Goal: Task Accomplishment & Management: Use online tool/utility

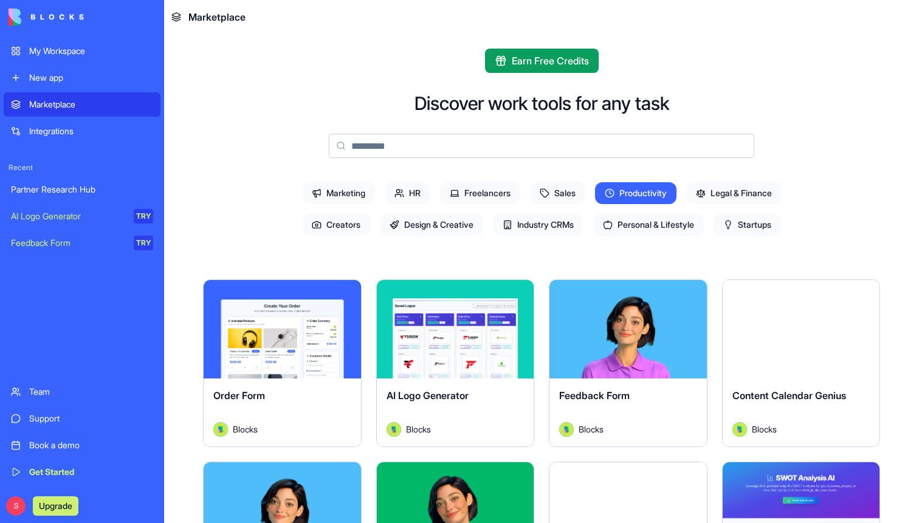
click at [81, 74] on div "New app" at bounding box center [91, 78] width 124 height 12
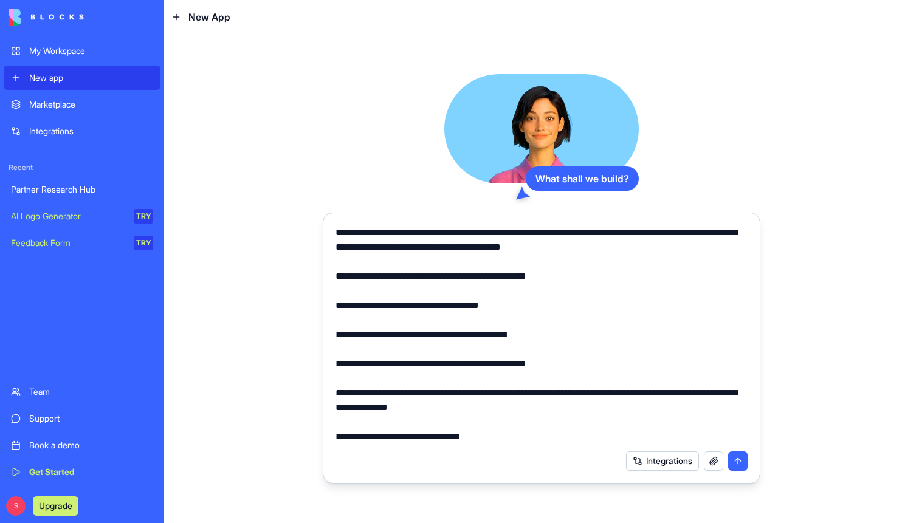
scroll to position [115, 0]
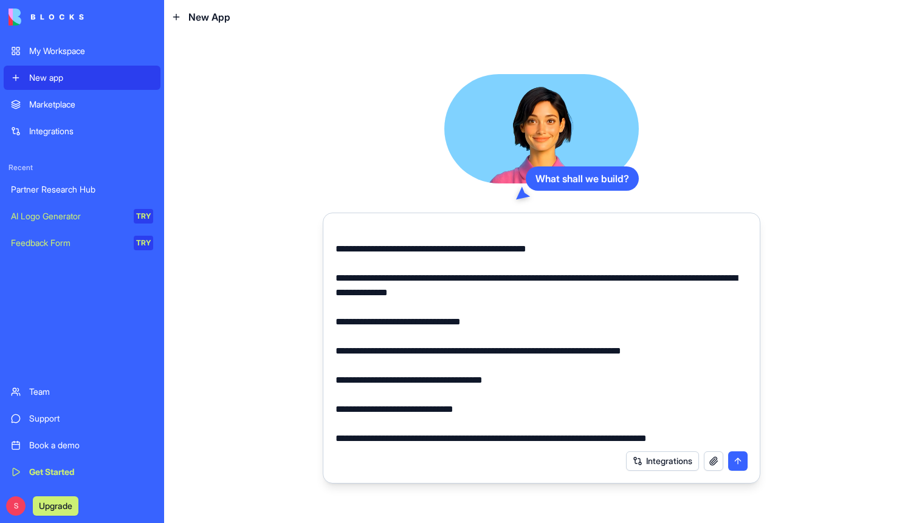
type textarea "**********"
click at [743, 469] on button "submit" at bounding box center [737, 461] width 19 height 19
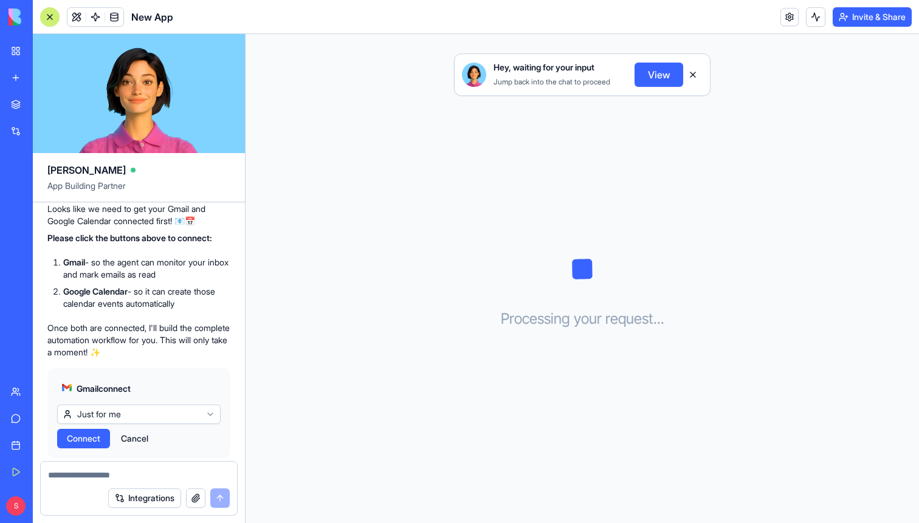
scroll to position [442, 0]
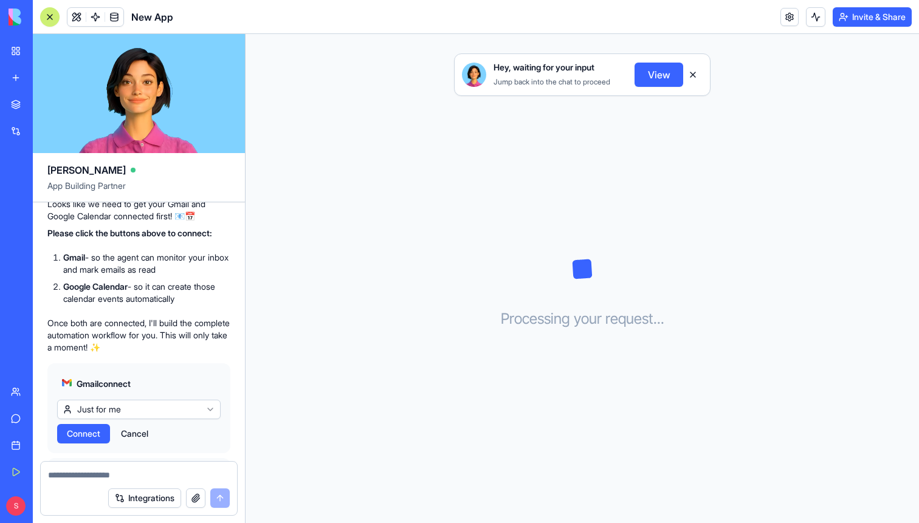
click at [193, 222] on p "Looks like we need to get your Gmail and Google Calendar connected first! 📧📅" at bounding box center [138, 210] width 183 height 24
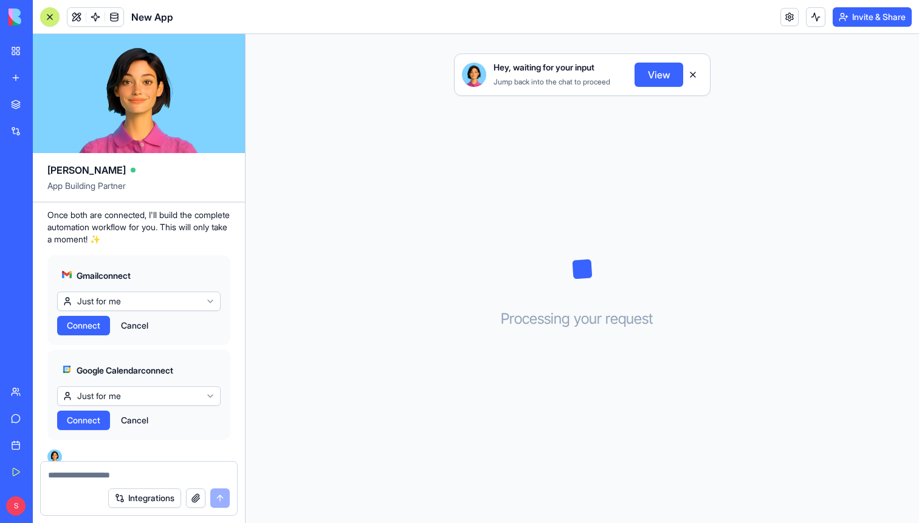
scroll to position [548, 0]
click at [136, 320] on html "My Workspace New app Marketplace Integrations Recent New App AI Logo Generator …" at bounding box center [459, 261] width 919 height 523
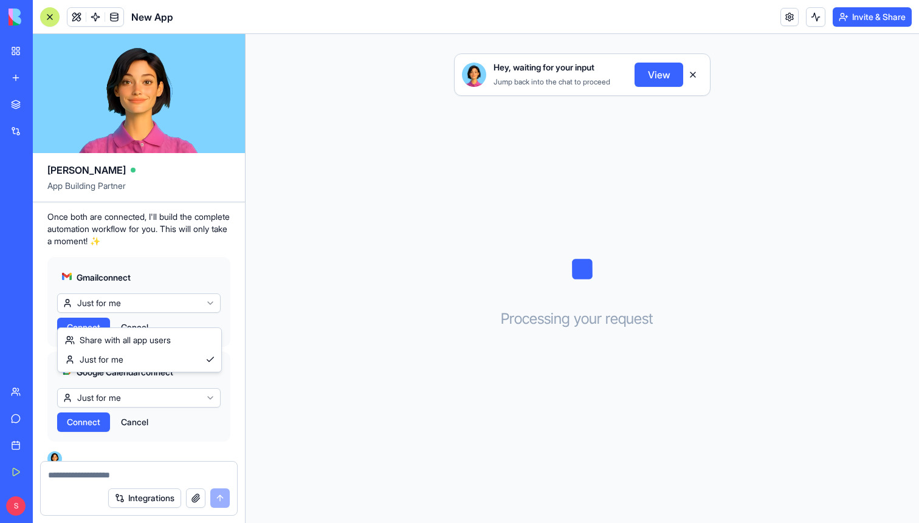
click at [136, 320] on html "My Workspace New app Marketplace Integrations Recent New App AI Logo Generator …" at bounding box center [459, 261] width 919 height 523
click at [94, 334] on span "Connect" at bounding box center [83, 328] width 33 height 12
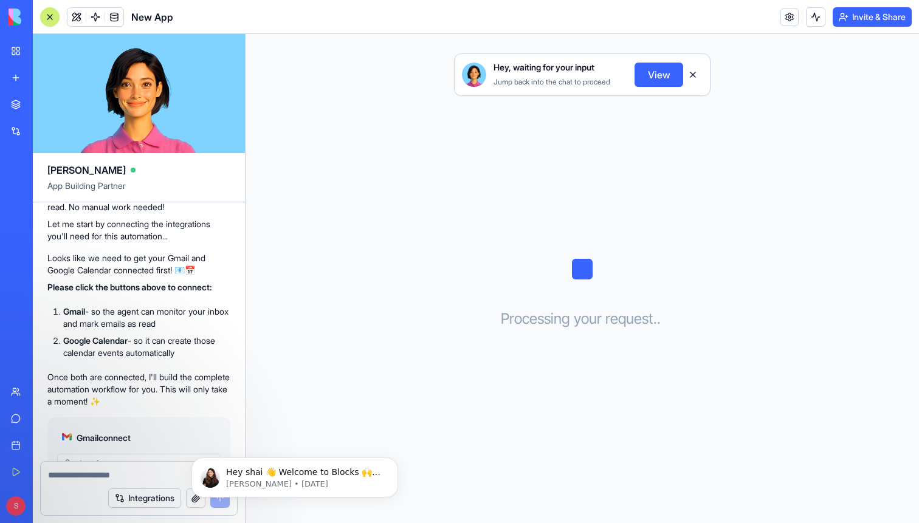
click at [652, 74] on button "View" at bounding box center [659, 75] width 49 height 24
click at [664, 79] on button "View" at bounding box center [659, 75] width 49 height 24
click at [663, 77] on button "View" at bounding box center [659, 75] width 49 height 24
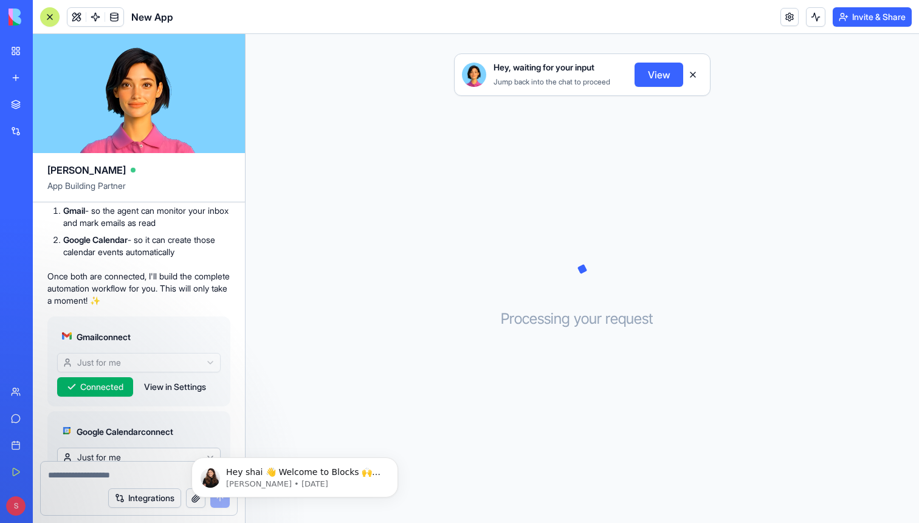
scroll to position [573, 0]
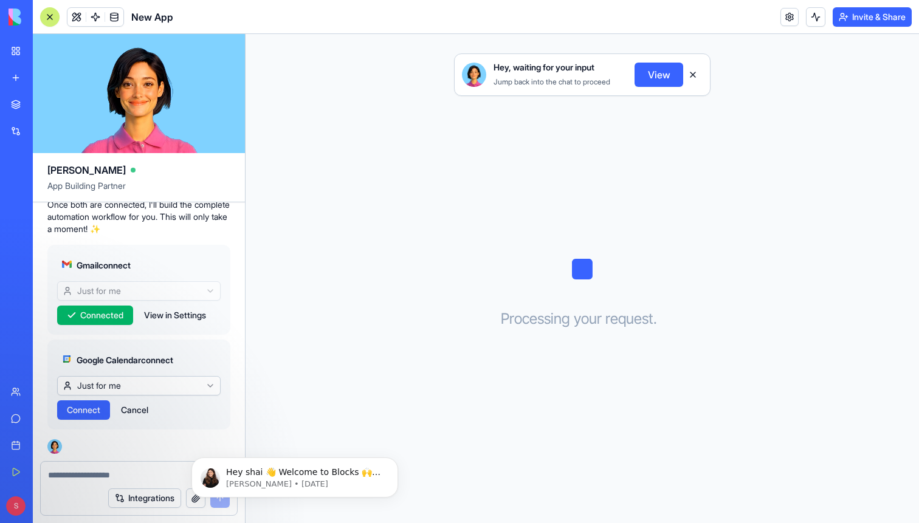
click at [100, 408] on span "Connect" at bounding box center [83, 410] width 33 height 12
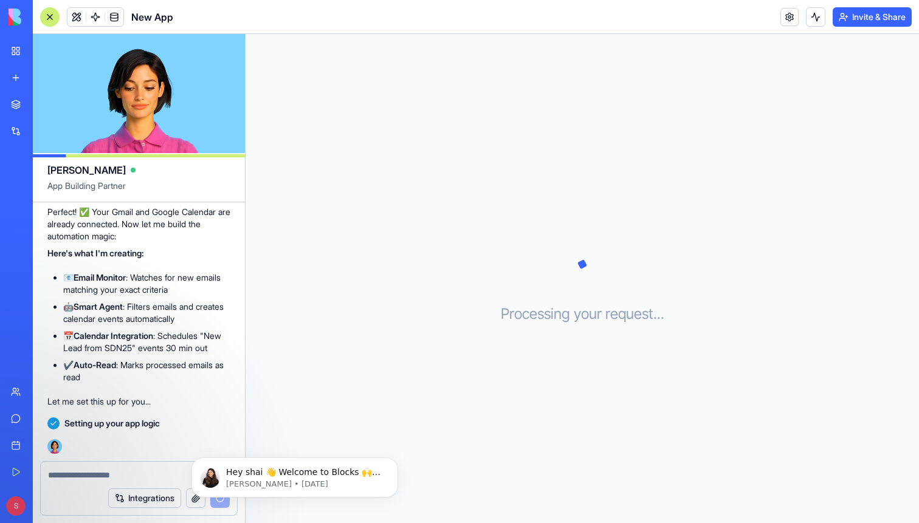
scroll to position [828, 0]
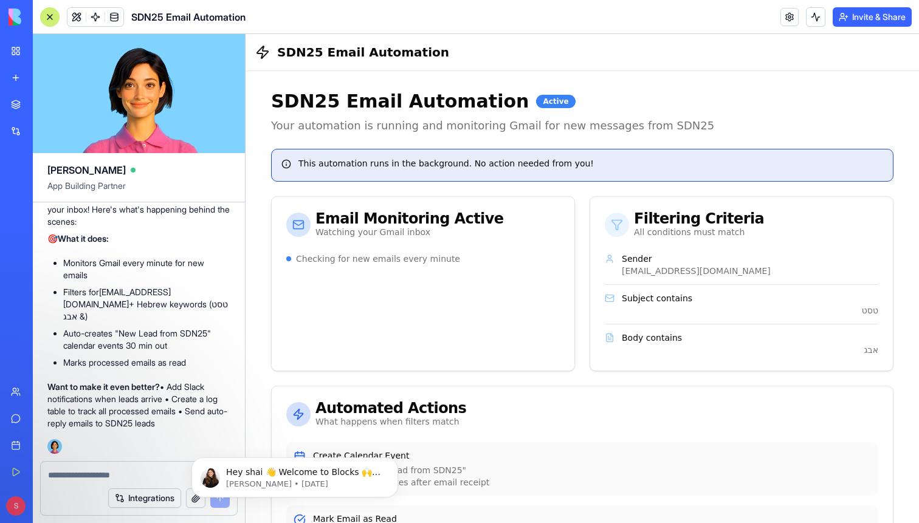
scroll to position [1173, 0]
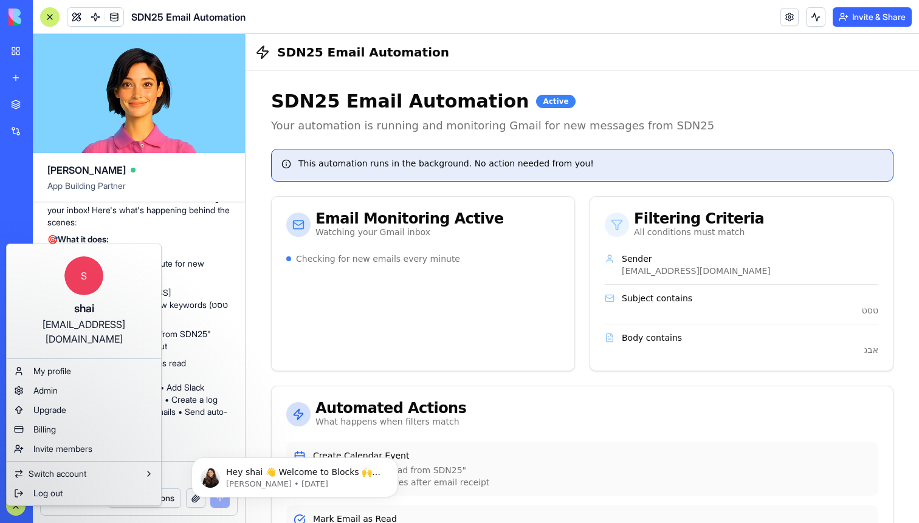
click at [9, 512] on html "My Workspace New app Marketplace Integrations Recent New App AI Logo Generator …" at bounding box center [459, 261] width 919 height 523
click at [464, 308] on html "My Workspace New app Marketplace Integrations Recent New App AI Logo Generator …" at bounding box center [459, 261] width 919 height 523
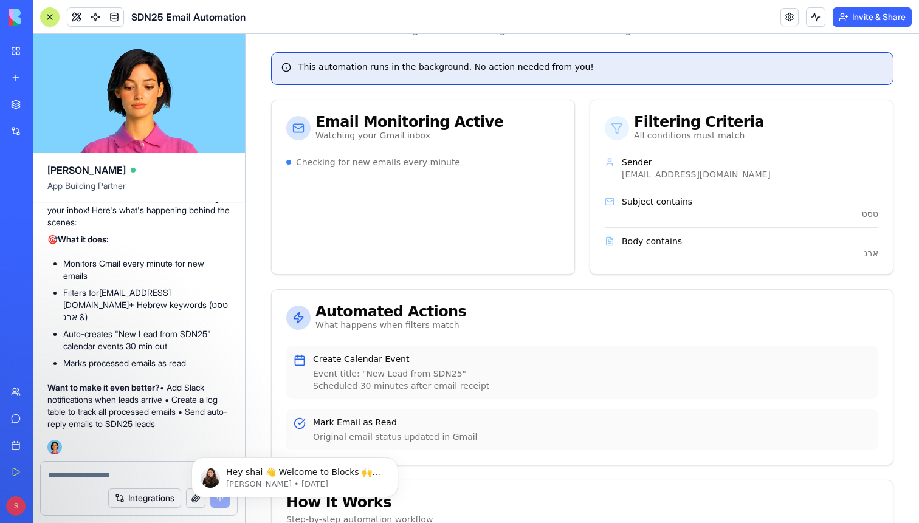
scroll to position [0, 0]
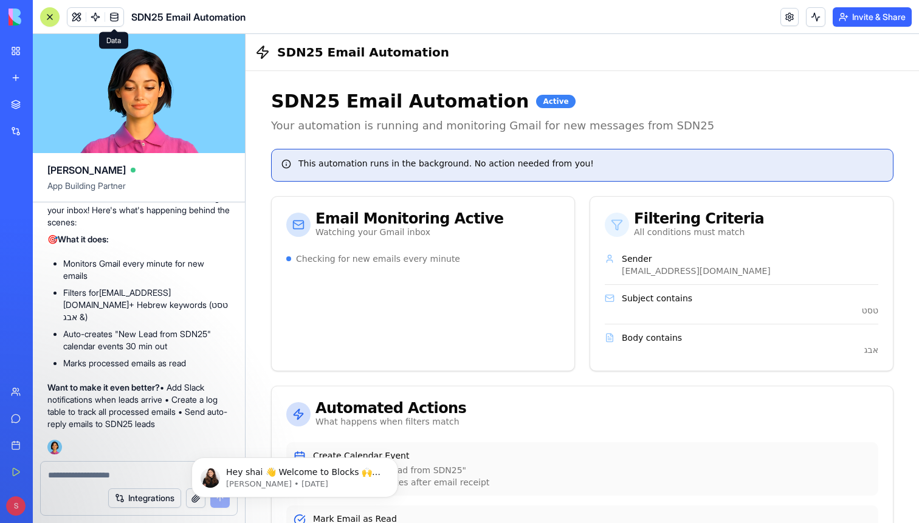
click at [114, 16] on span at bounding box center [114, 17] width 34 height 34
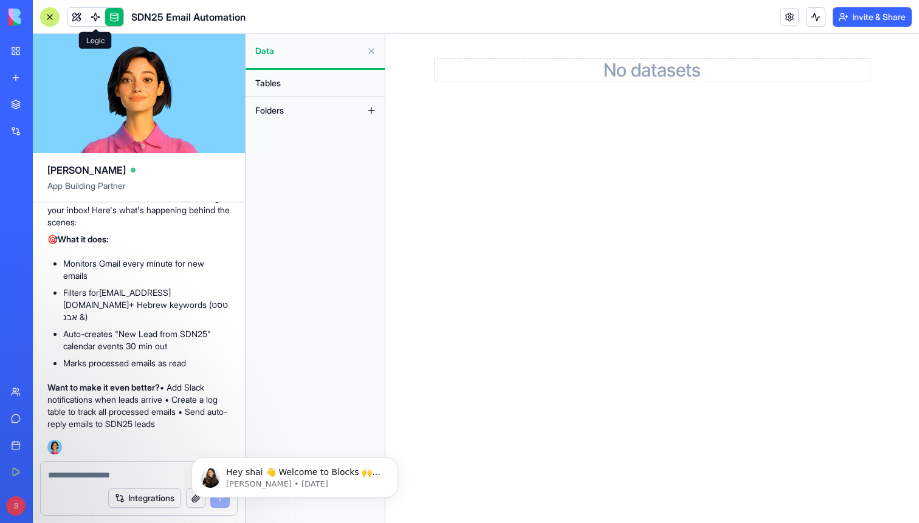
click at [97, 19] on span at bounding box center [95, 17] width 34 height 34
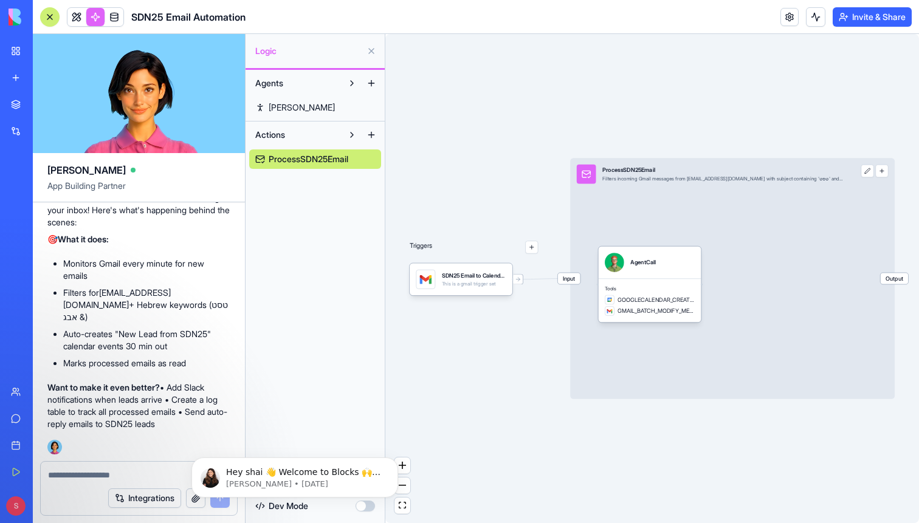
click at [280, 103] on span "Ryan" at bounding box center [302, 108] width 66 height 12
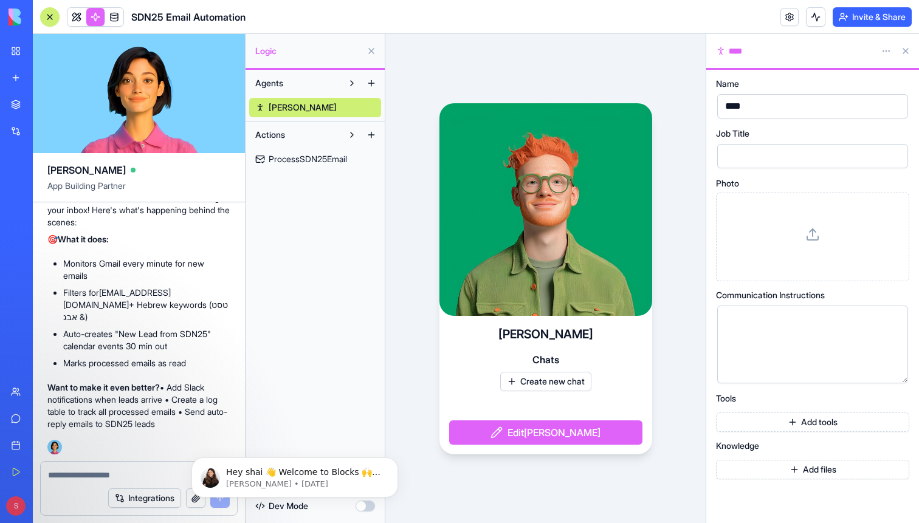
click at [909, 49] on button at bounding box center [905, 50] width 19 height 19
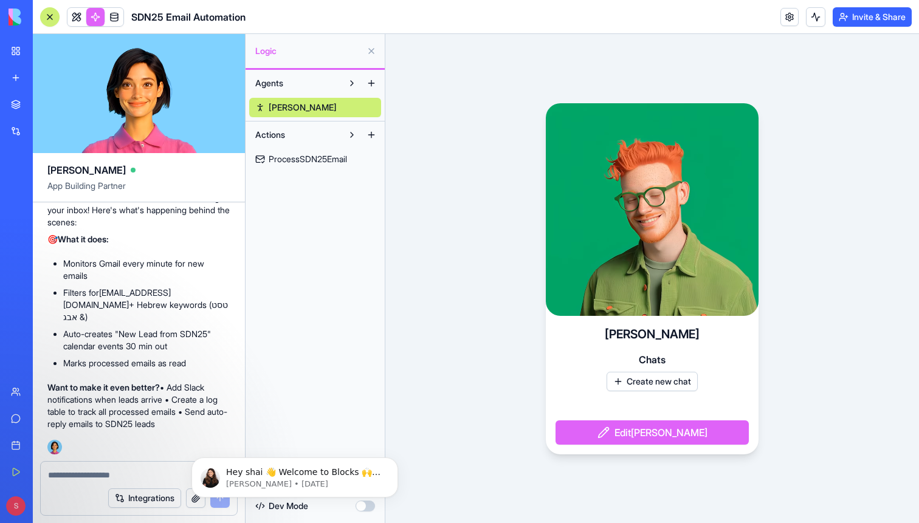
click at [286, 84] on button "Agents" at bounding box center [295, 83] width 93 height 19
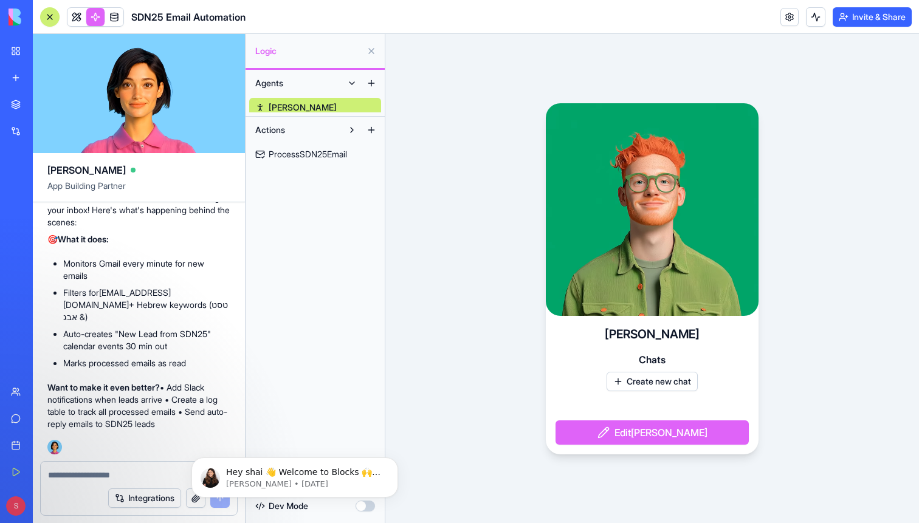
click at [286, 84] on button "Agents" at bounding box center [295, 83] width 93 height 19
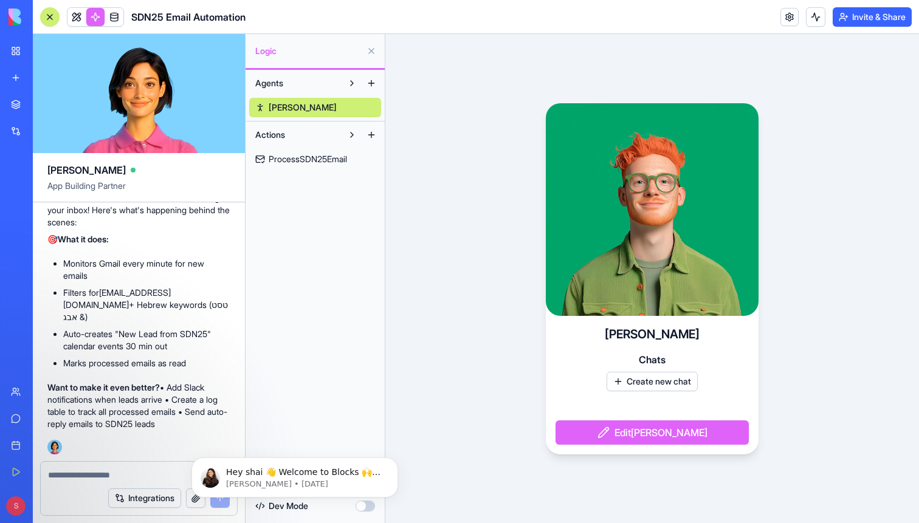
click at [285, 133] on span "Actions" at bounding box center [270, 135] width 30 height 12
click at [288, 167] on link "ProcessSDN25Email" at bounding box center [315, 159] width 132 height 19
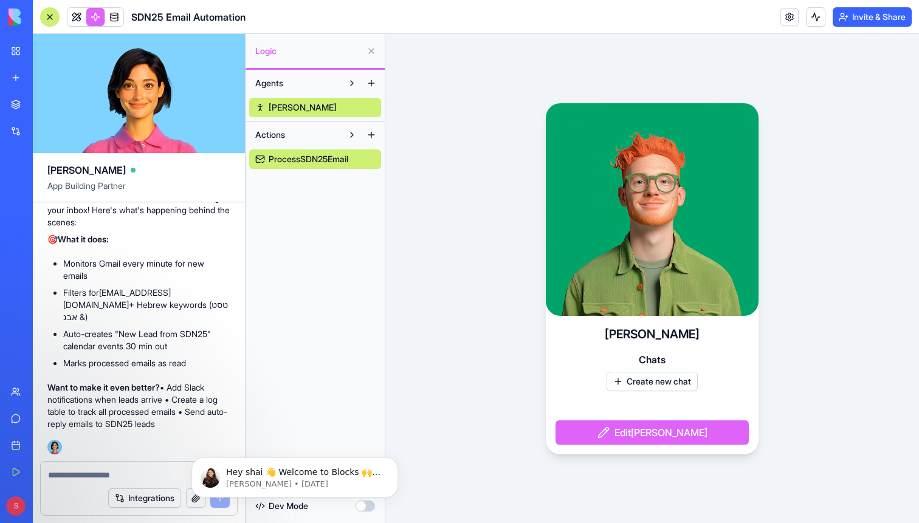
click at [288, 167] on link "ProcessSDN25Email" at bounding box center [315, 159] width 132 height 19
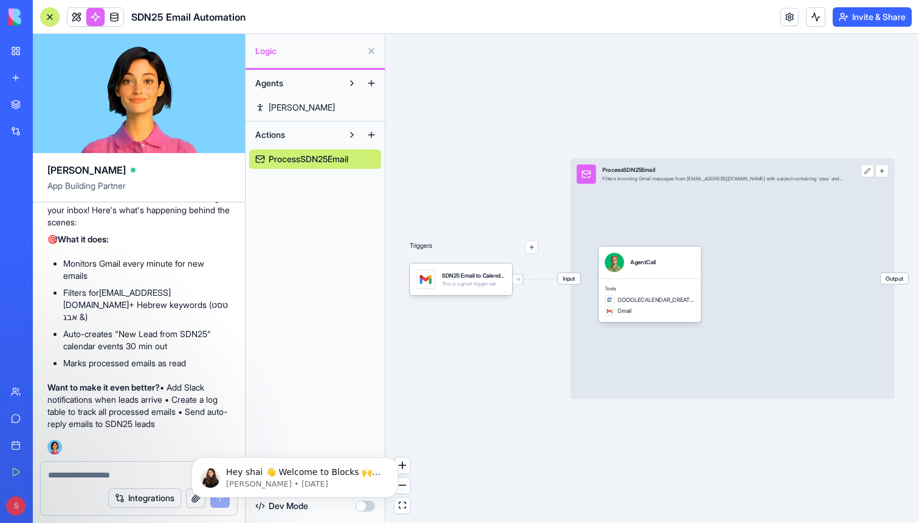
click at [283, 108] on span "Ryan" at bounding box center [302, 108] width 66 height 12
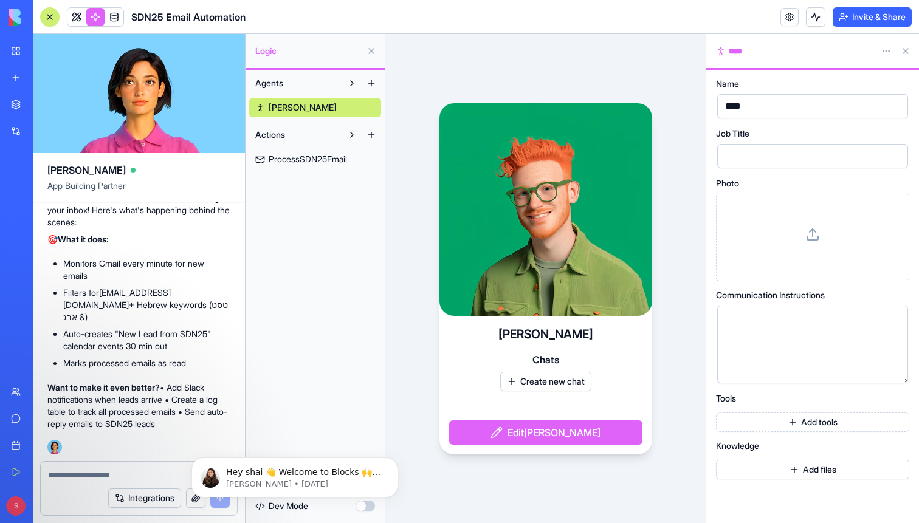
click at [298, 162] on span "ProcessSDN25Email" at bounding box center [308, 159] width 78 height 12
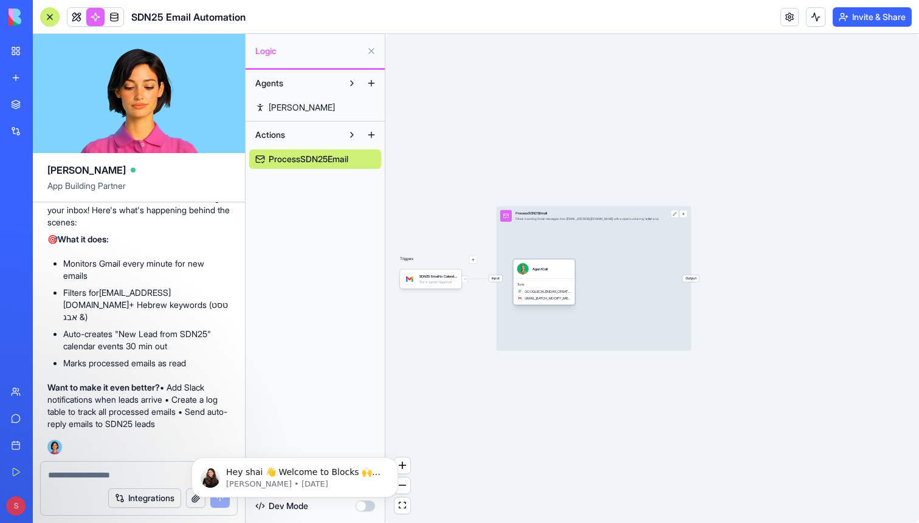
click at [540, 282] on div "Tools GOOGLECALENDAR_CREATE_EVENT GMAIL_BATCH_MODIFY_MESSAGES" at bounding box center [544, 291] width 62 height 26
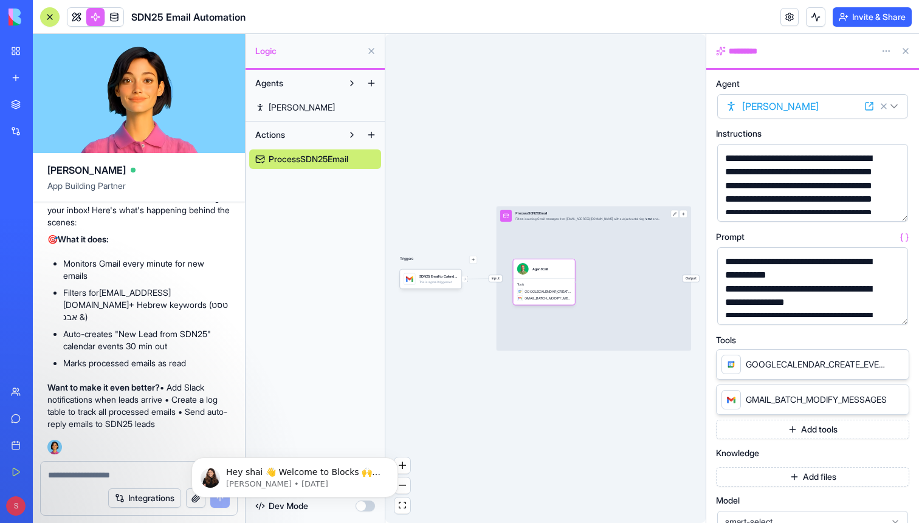
click at [897, 213] on button "button" at bounding box center [895, 209] width 19 height 19
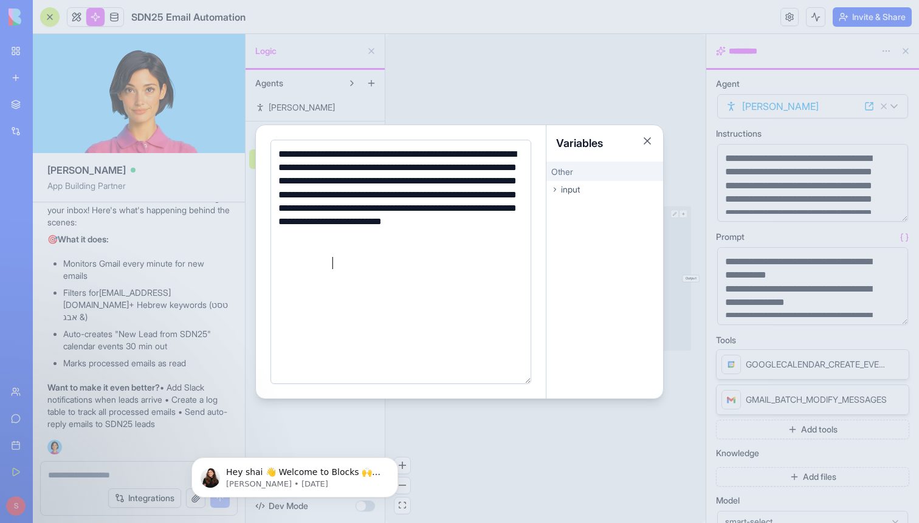
click at [573, 193] on span "input" at bounding box center [570, 190] width 19 height 12
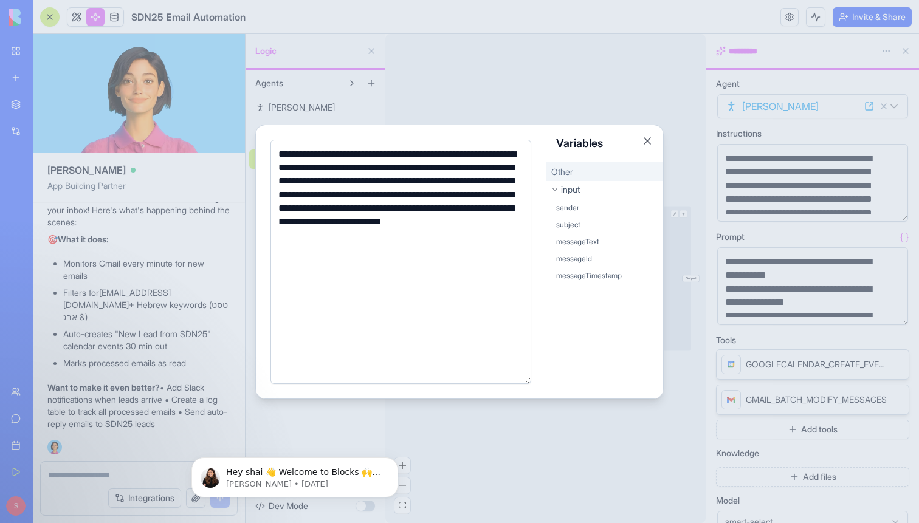
click at [574, 210] on span "sender" at bounding box center [567, 208] width 23 height 10
click at [435, 265] on div "**********" at bounding box center [399, 209] width 249 height 123
click at [644, 137] on button "Close" at bounding box center [647, 141] width 12 height 12
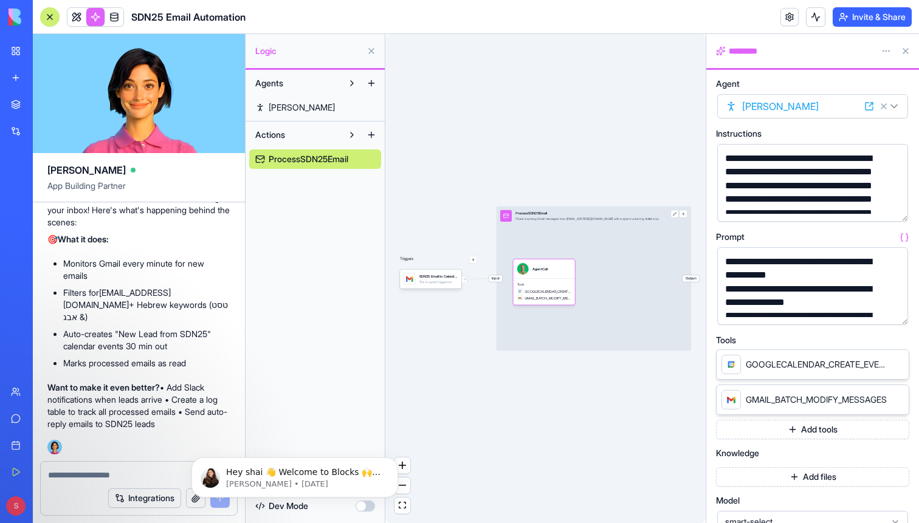
click at [906, 323] on div "**********" at bounding box center [812, 286] width 191 height 78
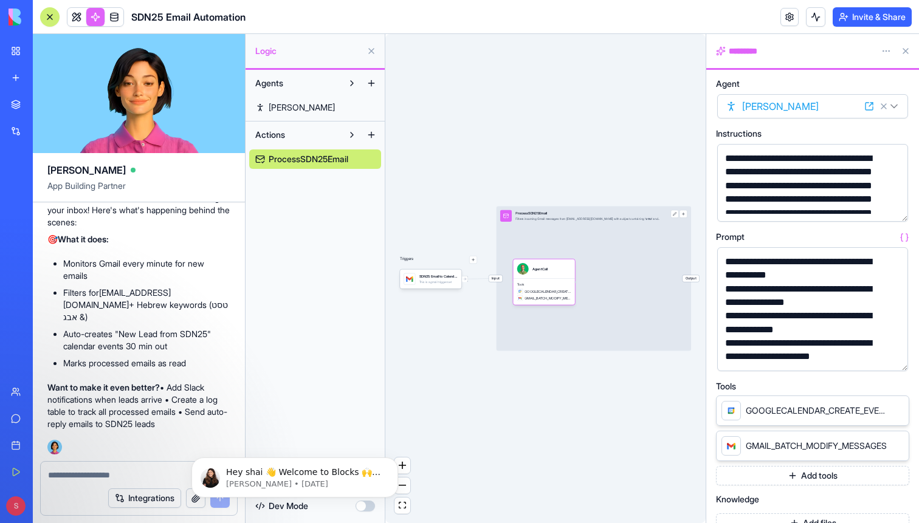
drag, startPoint x: 906, startPoint y: 323, endPoint x: 906, endPoint y: 370, distance: 46.2
click at [906, 370] on div "**********" at bounding box center [812, 309] width 191 height 124
click at [898, 360] on button "button" at bounding box center [895, 359] width 19 height 19
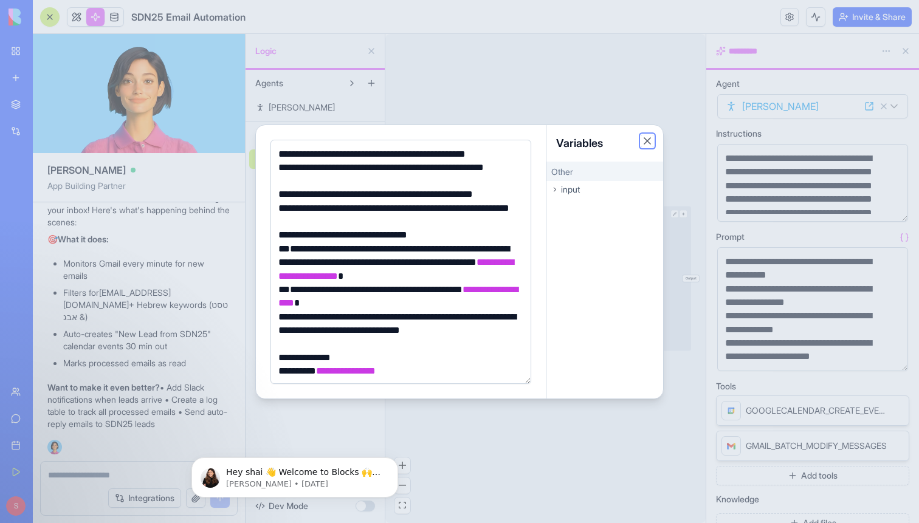
click at [647, 140] on button "Close" at bounding box center [647, 141] width 12 height 12
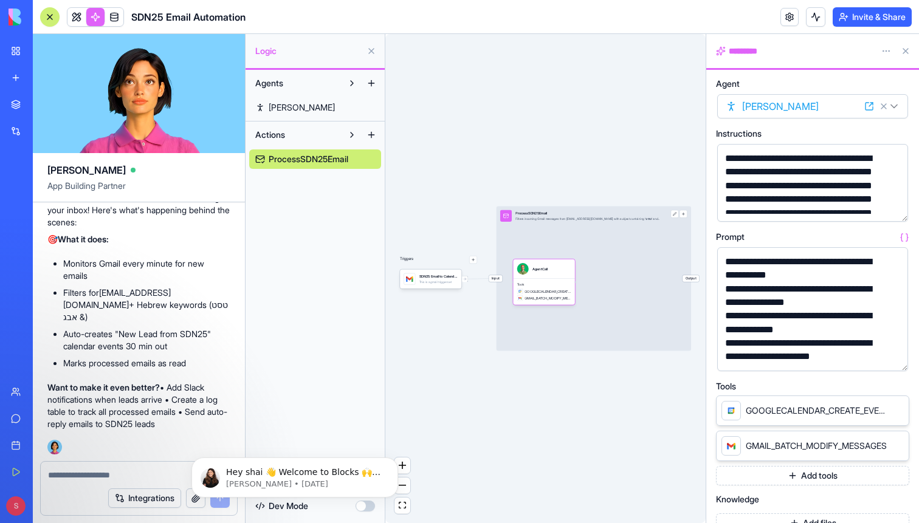
click at [521, 216] on div "ProcessSDN25Email" at bounding box center [588, 213] width 145 height 5
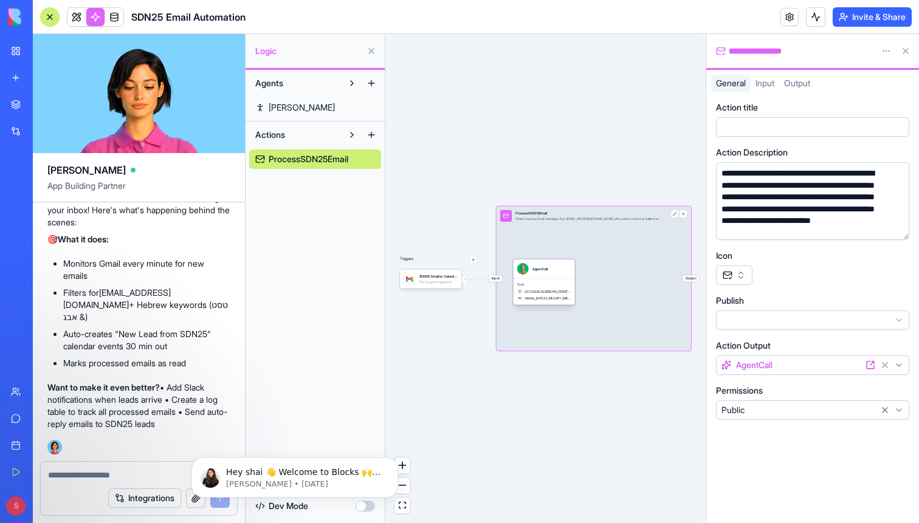
click at [537, 292] on span "GOOGLECALENDAR_CREATE_EVENT" at bounding box center [548, 291] width 46 height 5
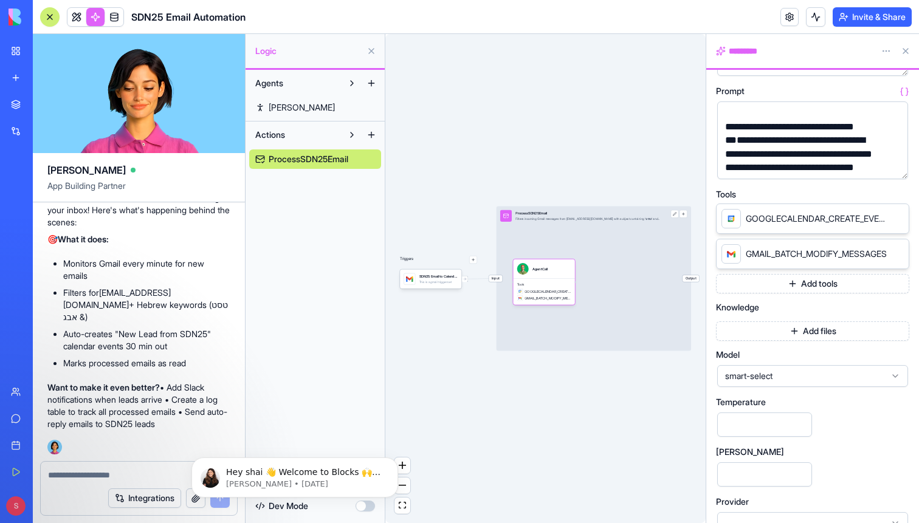
scroll to position [168, 0]
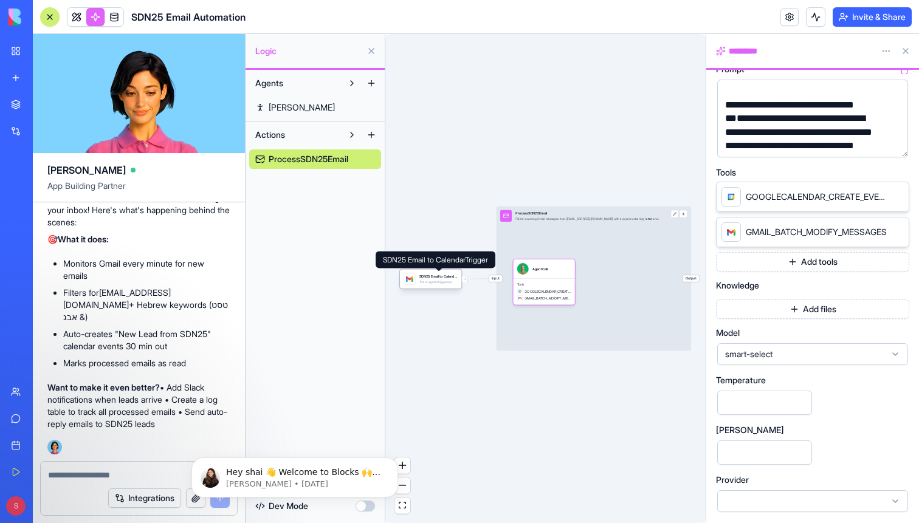
click at [427, 278] on div "SDN25 Email to CalendarTrigger" at bounding box center [438, 276] width 38 height 5
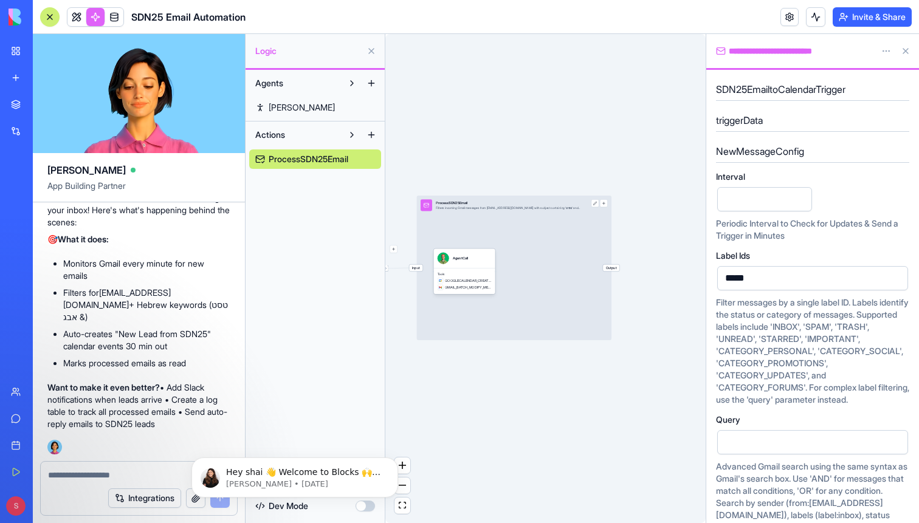
click at [613, 267] on span "Output" at bounding box center [611, 267] width 16 height 7
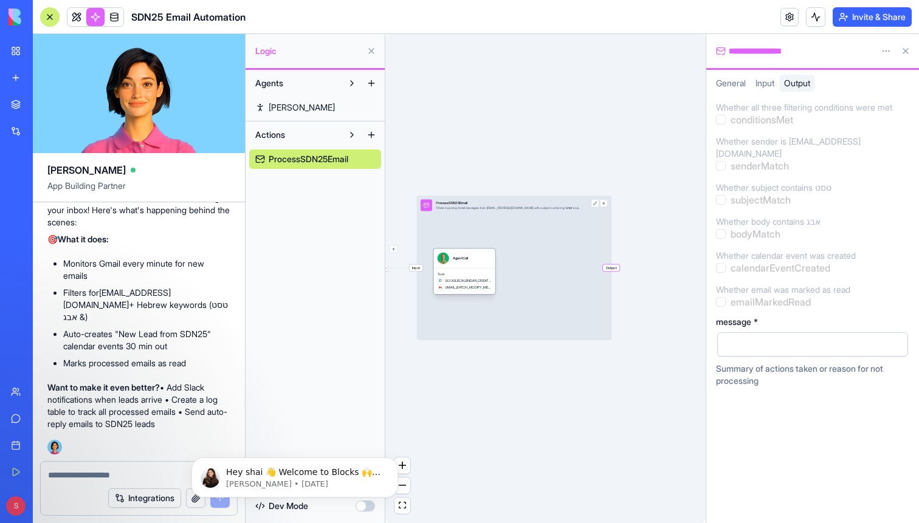
click at [456, 269] on div "Tools GOOGLECALENDAR_CREATE_EVENT GMAIL_BATCH_MODIFY_MESSAGES" at bounding box center [464, 281] width 62 height 26
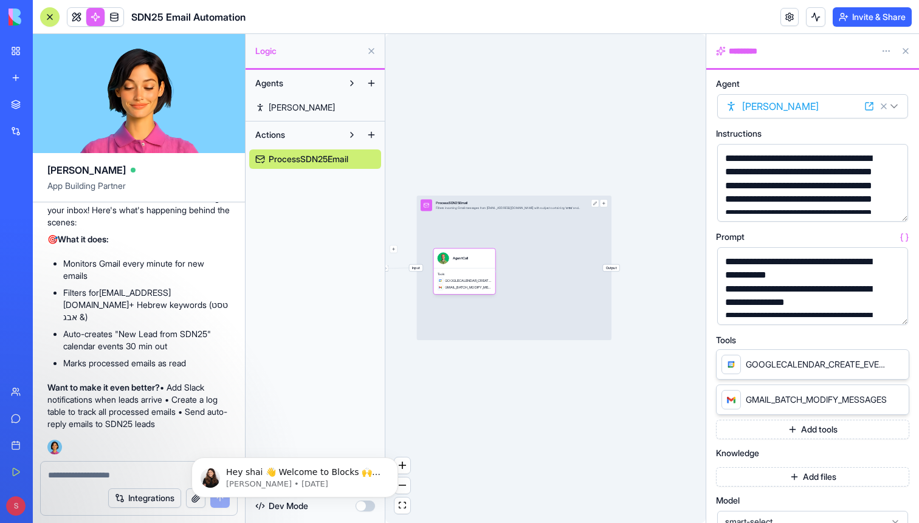
click at [483, 234] on div "Input ProcessSDN25Email Filters incoming Gmail messages from shai@sdn25.com wit…" at bounding box center [514, 268] width 195 height 145
